Goal: Transaction & Acquisition: Purchase product/service

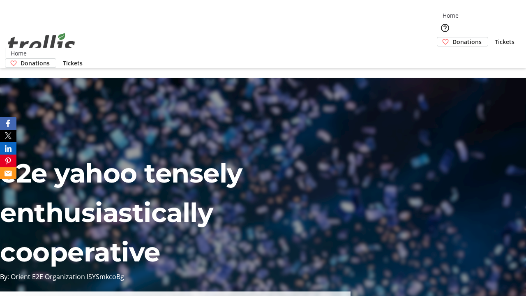
click at [452, 37] on span "Donations" at bounding box center [466, 41] width 29 height 9
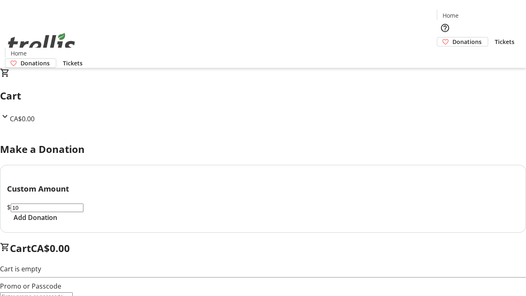
click at [57, 222] on span "Add Donation" at bounding box center [36, 217] width 44 height 10
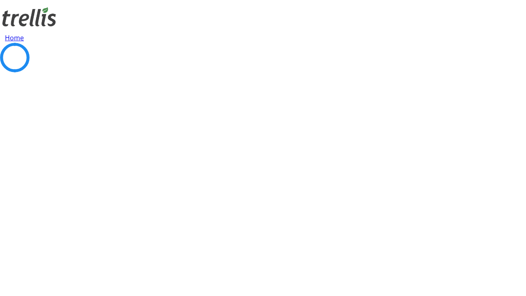
select select "CA"
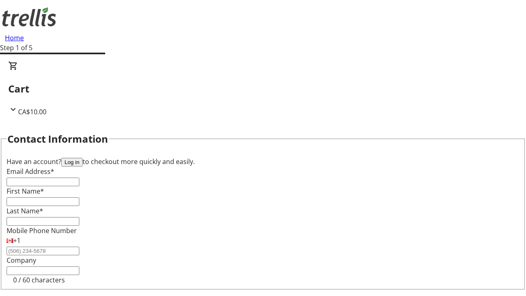
click at [83, 158] on button "Log in" at bounding box center [71, 162] width 21 height 9
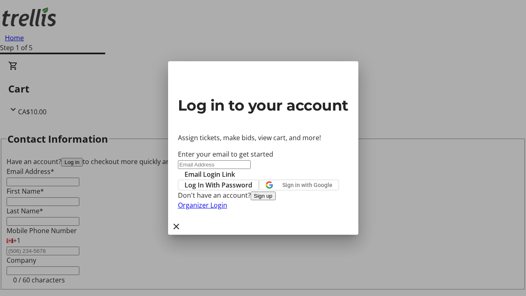
click at [252, 180] on span "Log In With Password" at bounding box center [218, 185] width 68 height 10
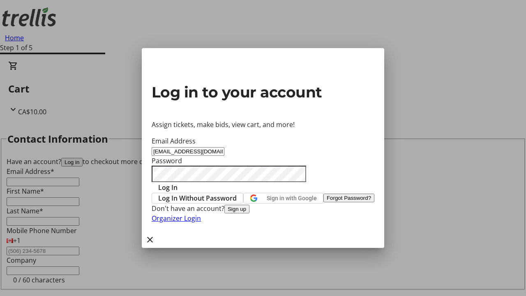
type input "[EMAIL_ADDRESS][DOMAIN_NAME]"
click at [177, 182] on span "Log In" at bounding box center [167, 187] width 19 height 10
